Goal: Transaction & Acquisition: Purchase product/service

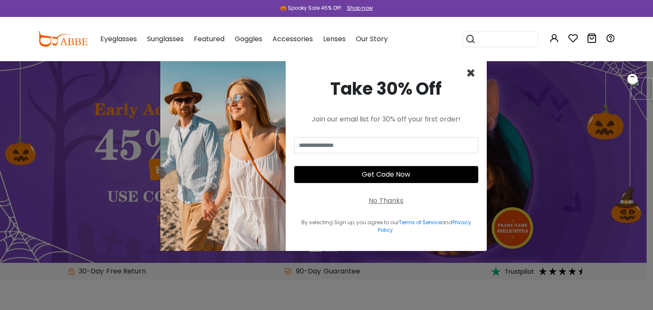
drag, startPoint x: 471, startPoint y: 75, endPoint x: 468, endPoint y: 71, distance: 4.8
click at [471, 75] on span "×" at bounding box center [471, 73] width 10 height 22
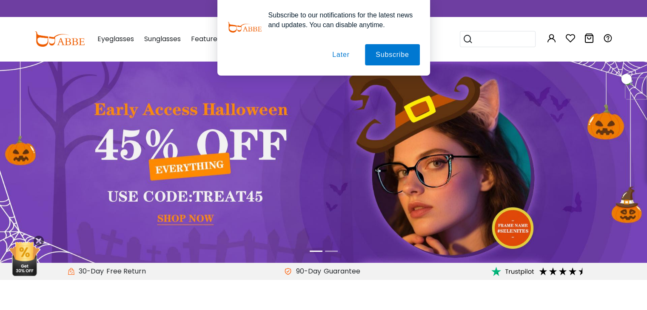
click at [342, 56] on button "Later" at bounding box center [340, 54] width 38 height 21
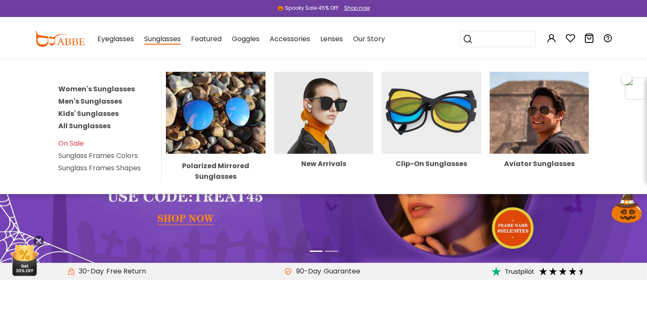
click at [175, 41] on span "Sunglasses" at bounding box center [162, 39] width 37 height 11
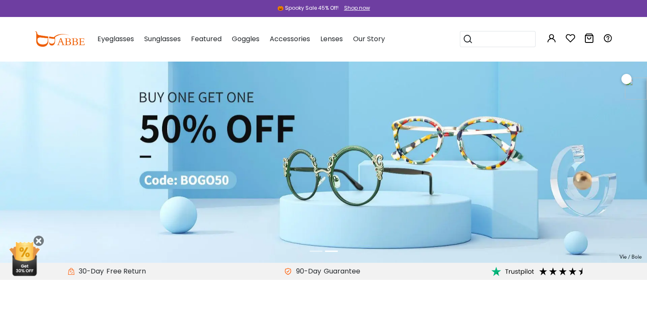
click at [173, 38] on span "Sunglasses" at bounding box center [162, 39] width 37 height 10
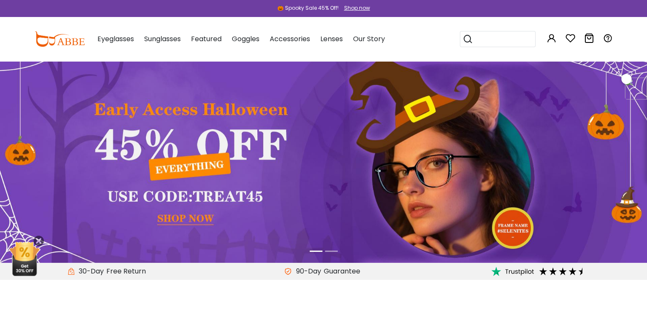
click at [168, 37] on span "Sunglasses" at bounding box center [162, 39] width 37 height 10
click at [485, 177] on img at bounding box center [323, 162] width 647 height 202
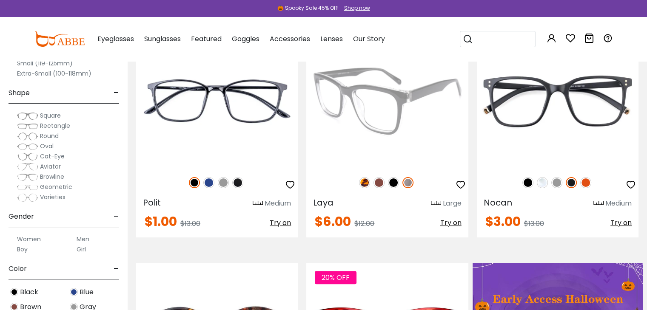
scroll to position [211, 0]
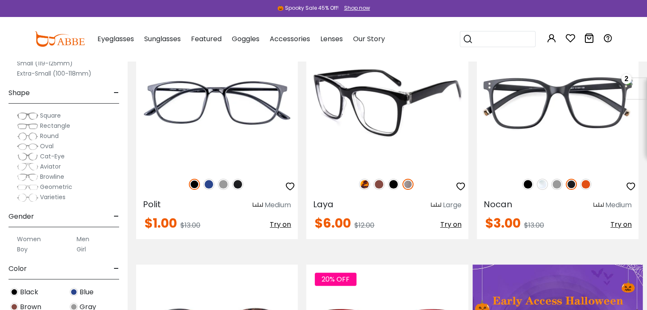
click at [392, 184] on img at bounding box center [393, 184] width 11 height 11
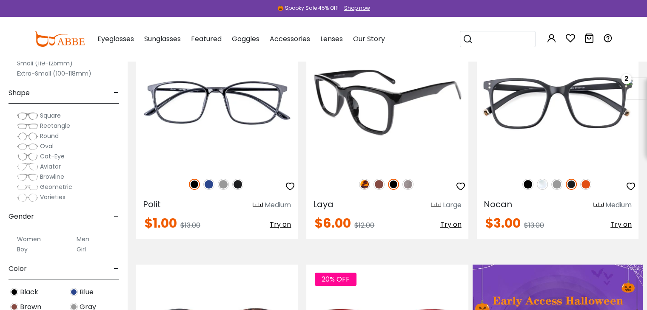
click at [377, 182] on img at bounding box center [378, 184] width 11 height 11
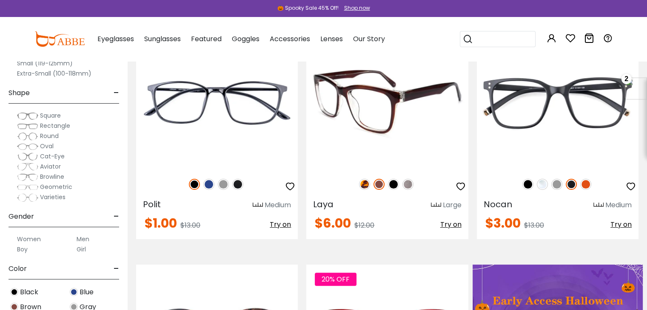
click at [369, 125] on img at bounding box center [387, 102] width 162 height 135
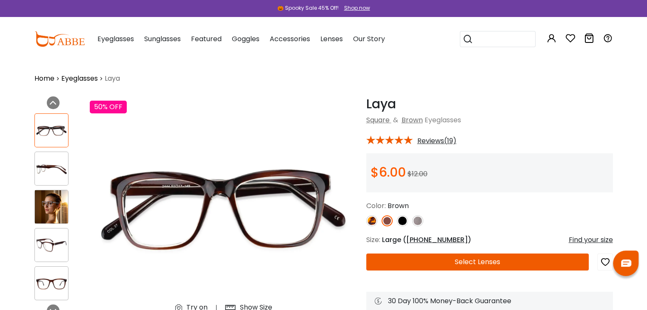
click at [473, 266] on button "Select Lenses" at bounding box center [477, 262] width 223 height 17
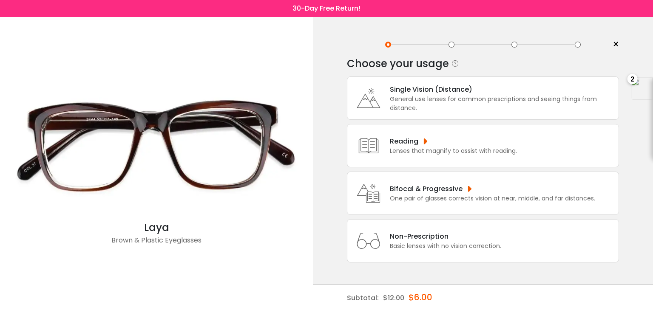
click at [403, 95] on div "General use lenses for common prescriptions and seeing things from distance." at bounding box center [502, 104] width 224 height 18
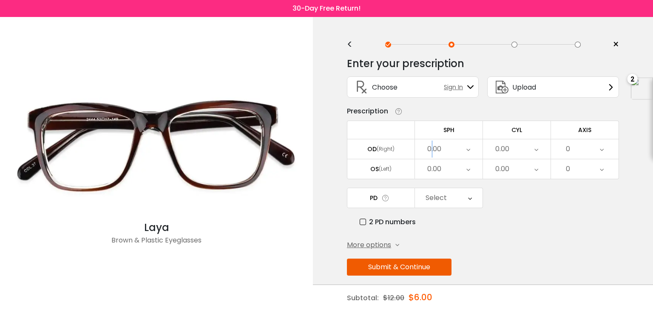
click at [432, 153] on div "0.00" at bounding box center [434, 149] width 14 height 17
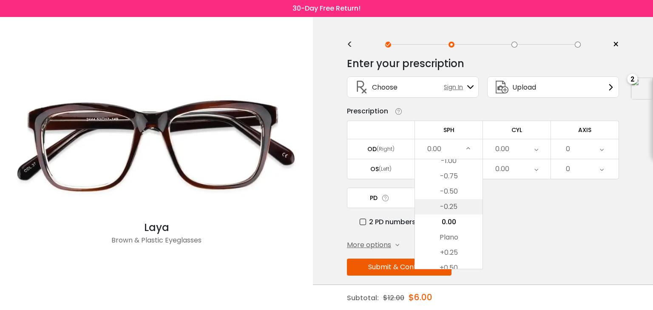
click at [451, 204] on li "-0.25" at bounding box center [449, 206] width 68 height 15
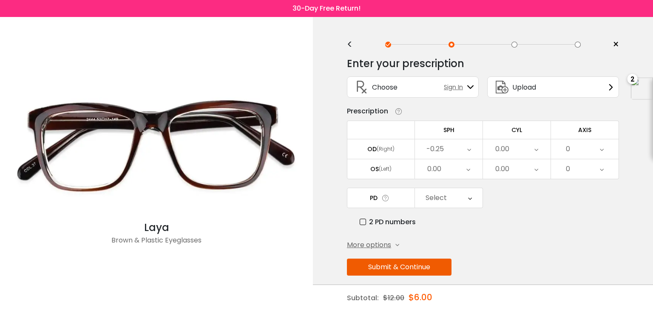
click at [508, 150] on div "0.00" at bounding box center [502, 149] width 14 height 17
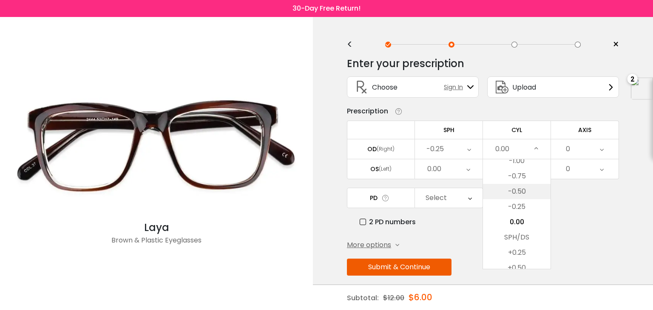
click at [503, 184] on li "-0.50" at bounding box center [517, 191] width 68 height 15
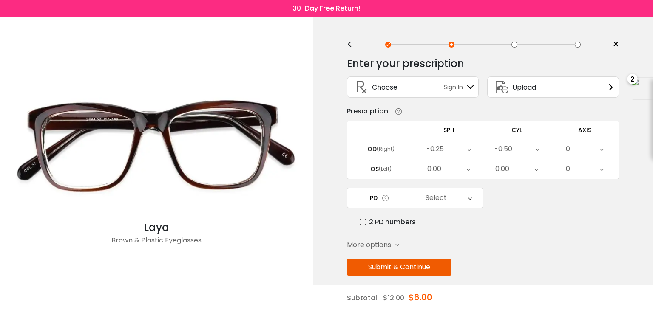
click at [570, 148] on div "0" at bounding box center [568, 149] width 4 height 17
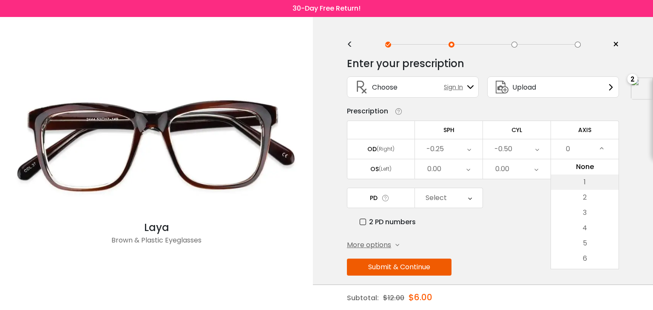
click at [580, 184] on li "1" at bounding box center [585, 182] width 68 height 15
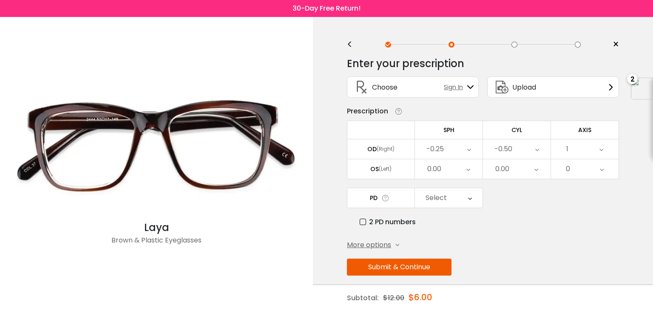
click at [446, 163] on div "0.00" at bounding box center [449, 169] width 68 height 20
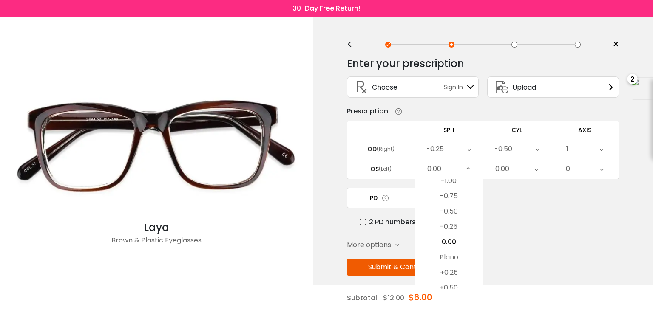
click at [463, 196] on li "-0.75" at bounding box center [449, 196] width 68 height 15
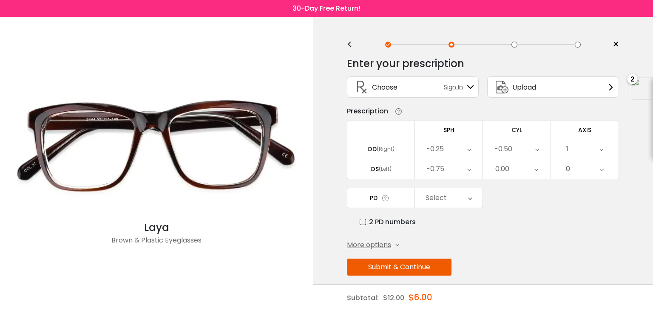
click at [528, 168] on div "0.00" at bounding box center [517, 169] width 68 height 20
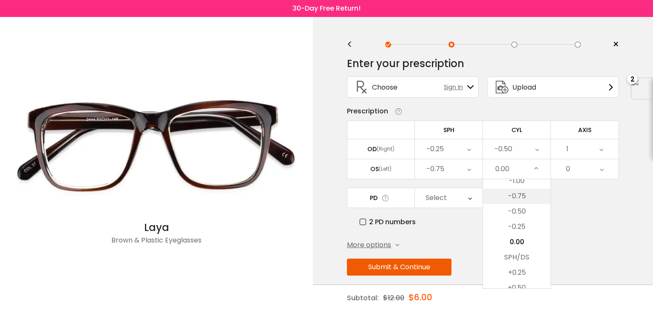
click at [512, 201] on li "-0.75" at bounding box center [517, 196] width 68 height 15
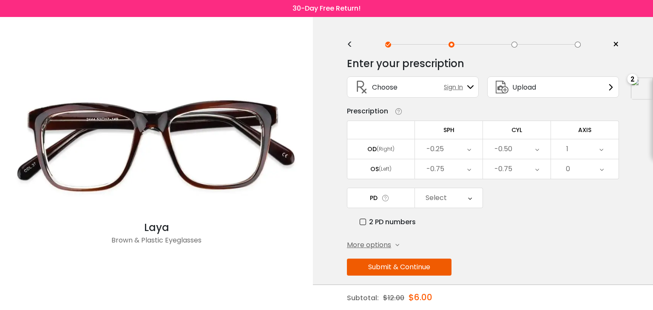
click at [577, 163] on div "0" at bounding box center [585, 169] width 68 height 20
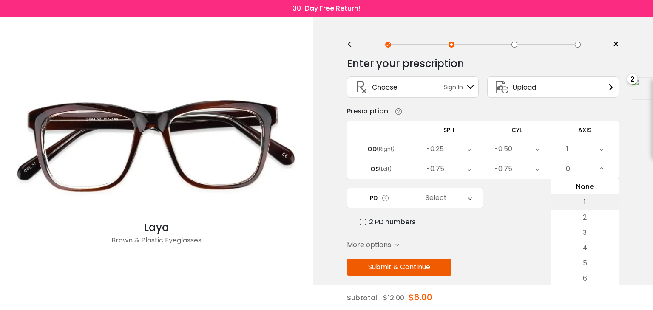
click at [581, 201] on li "1" at bounding box center [585, 202] width 68 height 15
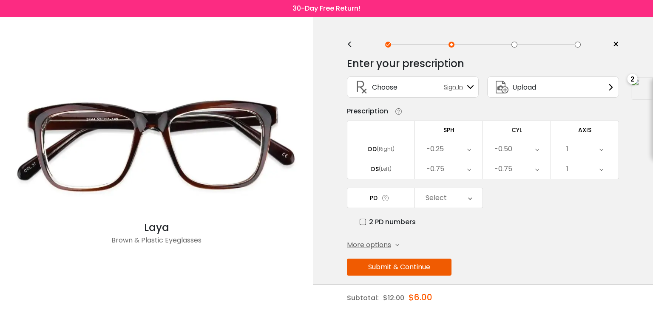
click at [447, 196] on div "Select" at bounding box center [449, 198] width 68 height 20
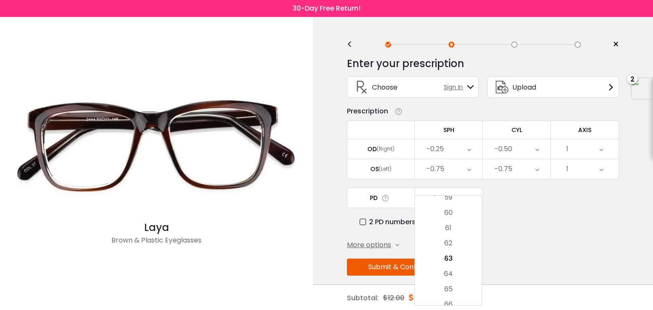
click at [451, 226] on li "61" at bounding box center [448, 228] width 67 height 15
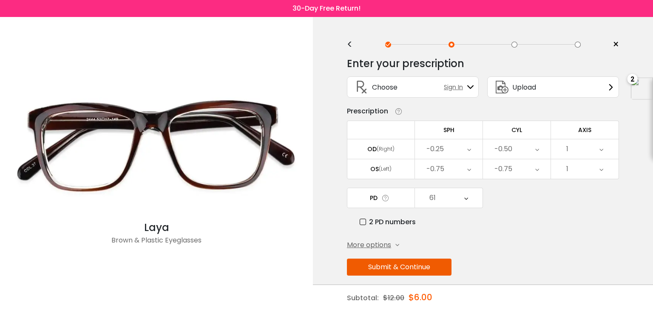
click at [360, 224] on label "2 PD numbers" at bounding box center [388, 222] width 56 height 11
click at [377, 269] on button "Submit & Continue" at bounding box center [399, 267] width 105 height 17
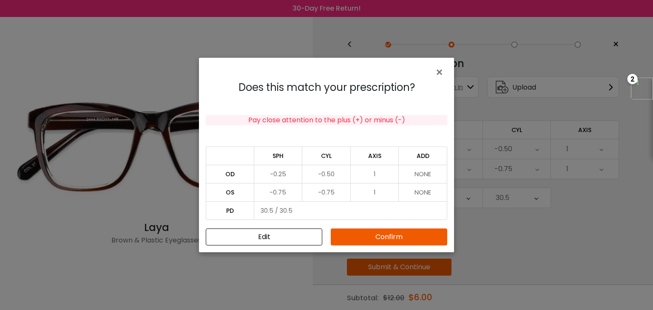
click at [334, 186] on td "-0.75" at bounding box center [326, 192] width 48 height 18
click at [326, 175] on td "-0.50" at bounding box center [326, 174] width 48 height 18
click at [385, 240] on button "Confirm" at bounding box center [389, 237] width 116 height 17
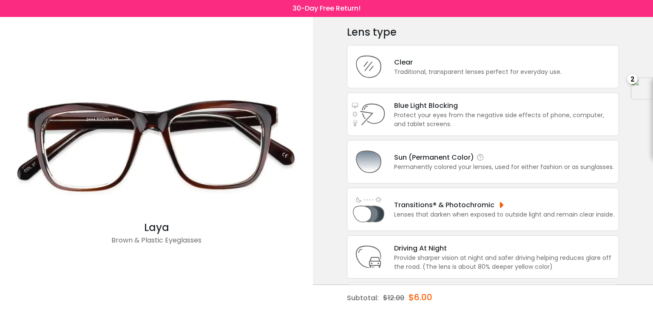
scroll to position [0, 0]
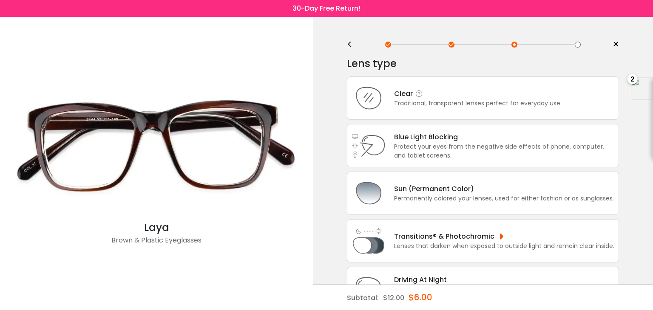
click at [453, 108] on div "Traditional, transparent lenses perfect for everyday use." at bounding box center [477, 103] width 167 height 9
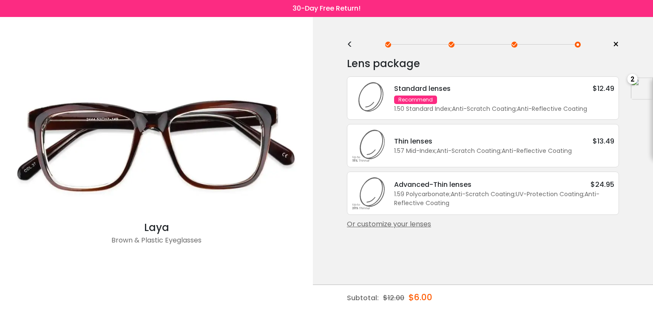
click at [463, 99] on div "Standard lenses $12.49 Recommend 1.50 Standard Index ; Anti-Scratch Coating ; A…" at bounding box center [500, 98] width 229 height 30
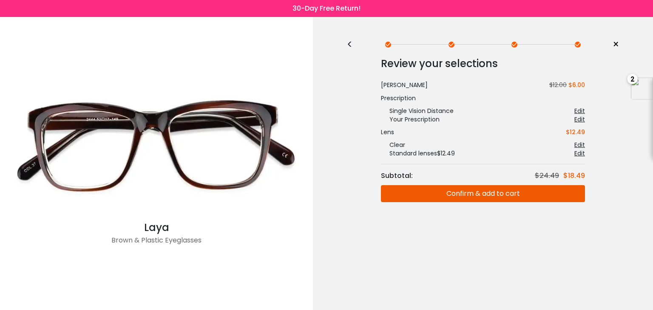
click at [490, 194] on button "Confirm & add to cart" at bounding box center [483, 193] width 204 height 17
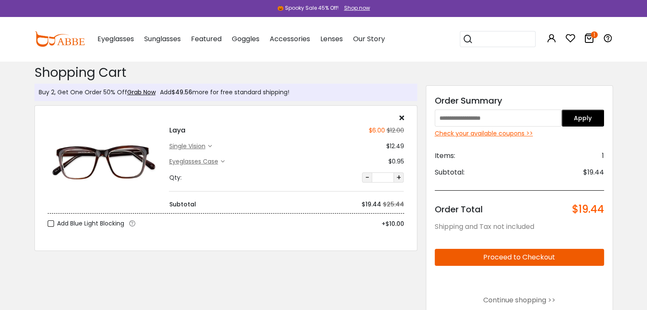
click at [491, 116] on input "text" at bounding box center [497, 118] width 127 height 17
click at [476, 119] on input "text" at bounding box center [497, 118] width 127 height 17
paste input "********"
type input "********"
click at [573, 119] on button "Apply" at bounding box center [582, 118] width 43 height 17
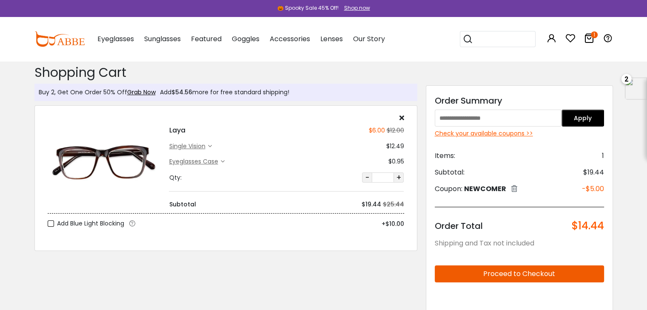
click at [515, 188] on icon at bounding box center [514, 188] width 6 height 7
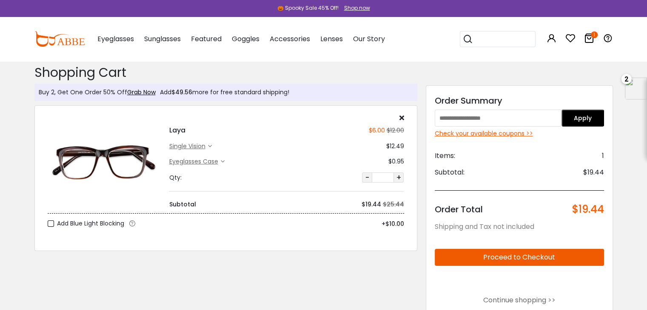
click at [477, 116] on input "text" at bounding box center [497, 118] width 127 height 17
paste input "***"
type input "***"
drag, startPoint x: 599, startPoint y: 123, endPoint x: 582, endPoint y: 115, distance: 19.2
click at [600, 123] on button "Apply" at bounding box center [582, 118] width 43 height 17
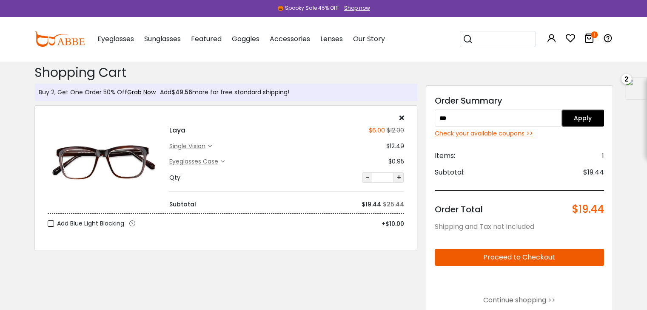
click at [582, 115] on button "Apply" at bounding box center [582, 118] width 43 height 17
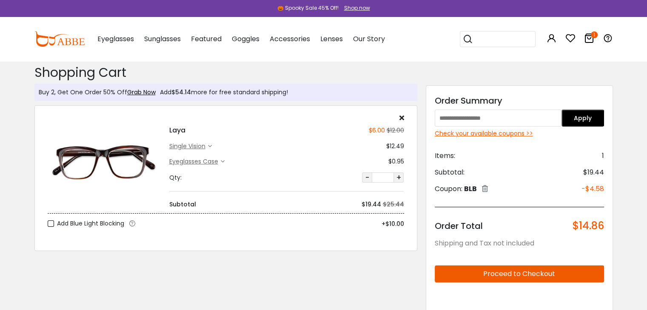
click at [488, 191] on icon at bounding box center [485, 188] width 6 height 7
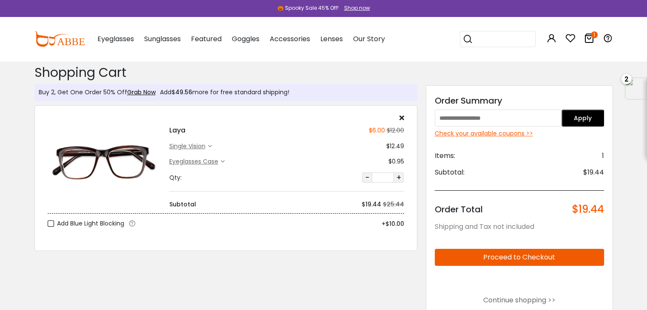
click at [462, 118] on input "text" at bounding box center [497, 118] width 127 height 17
paste input "********"
type input "********"
click at [572, 119] on button "Apply" at bounding box center [582, 118] width 43 height 17
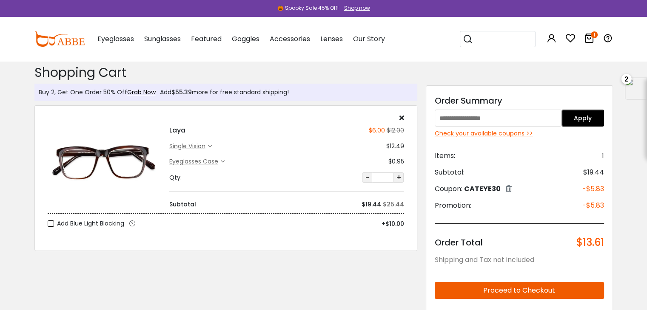
click at [505, 189] on div "Coupon: CATEYE30" at bounding box center [472, 189] width 77 height 10
click at [507, 189] on icon at bounding box center [508, 188] width 6 height 7
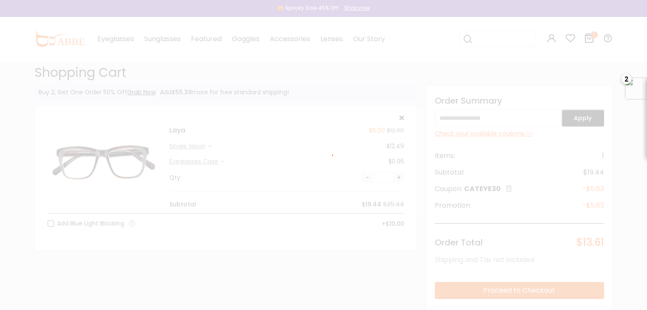
scroll to position [34, 0]
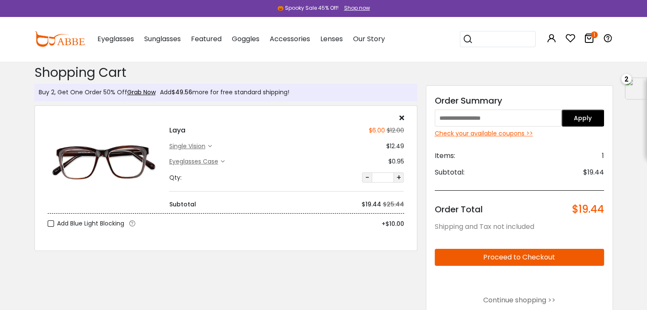
click at [502, 261] on button "Proceed to Checkout" at bounding box center [518, 257] width 169 height 17
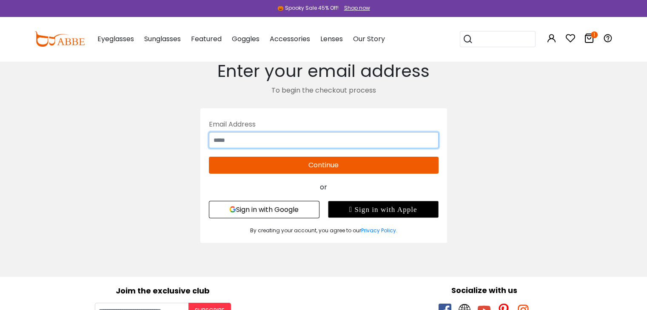
click at [262, 139] on input "text" at bounding box center [324, 140] width 230 height 16
type input "**********"
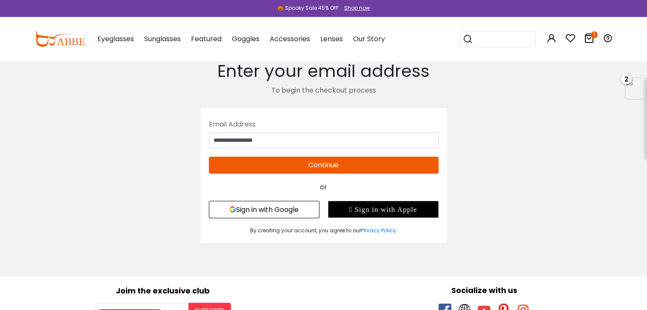
click at [265, 165] on button "Continue" at bounding box center [324, 165] width 230 height 17
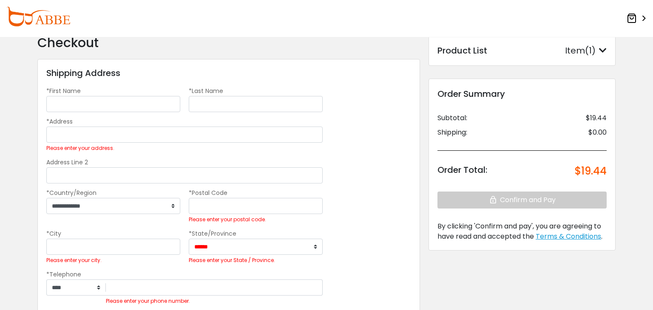
scroll to position [43, 0]
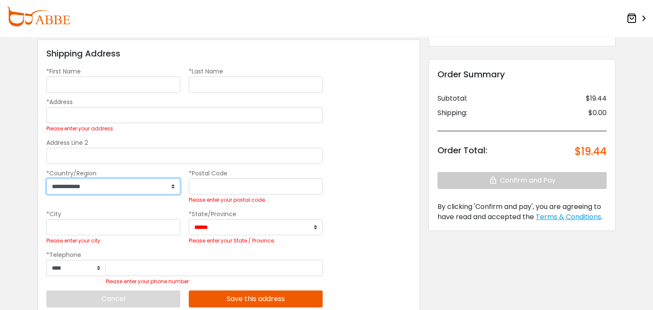
click at [85, 179] on select "**********" at bounding box center [113, 187] width 134 height 16
select select "***"
click at [46, 179] on select "**********" at bounding box center [113, 187] width 134 height 16
select select "***"
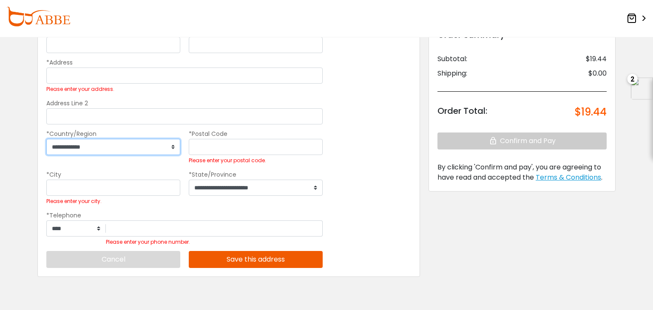
scroll to position [112, 0]
